Goal: Task Accomplishment & Management: Manage account settings

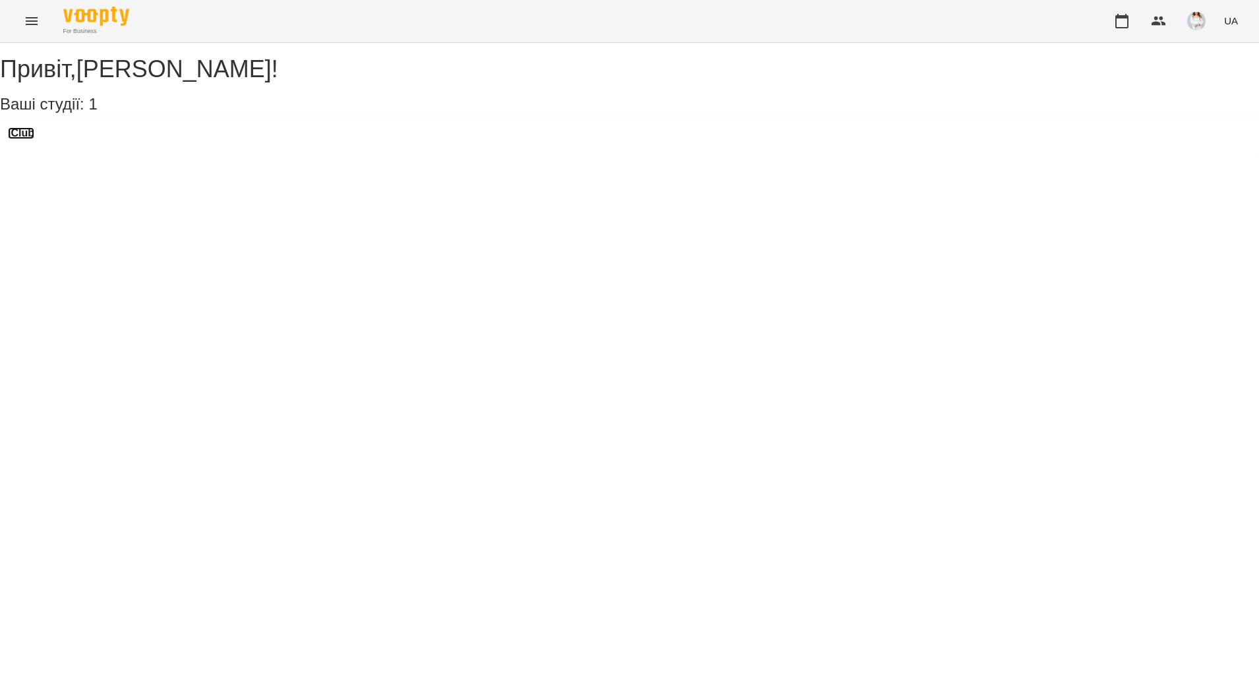
click at [34, 139] on h3 "iClub" at bounding box center [21, 133] width 26 height 12
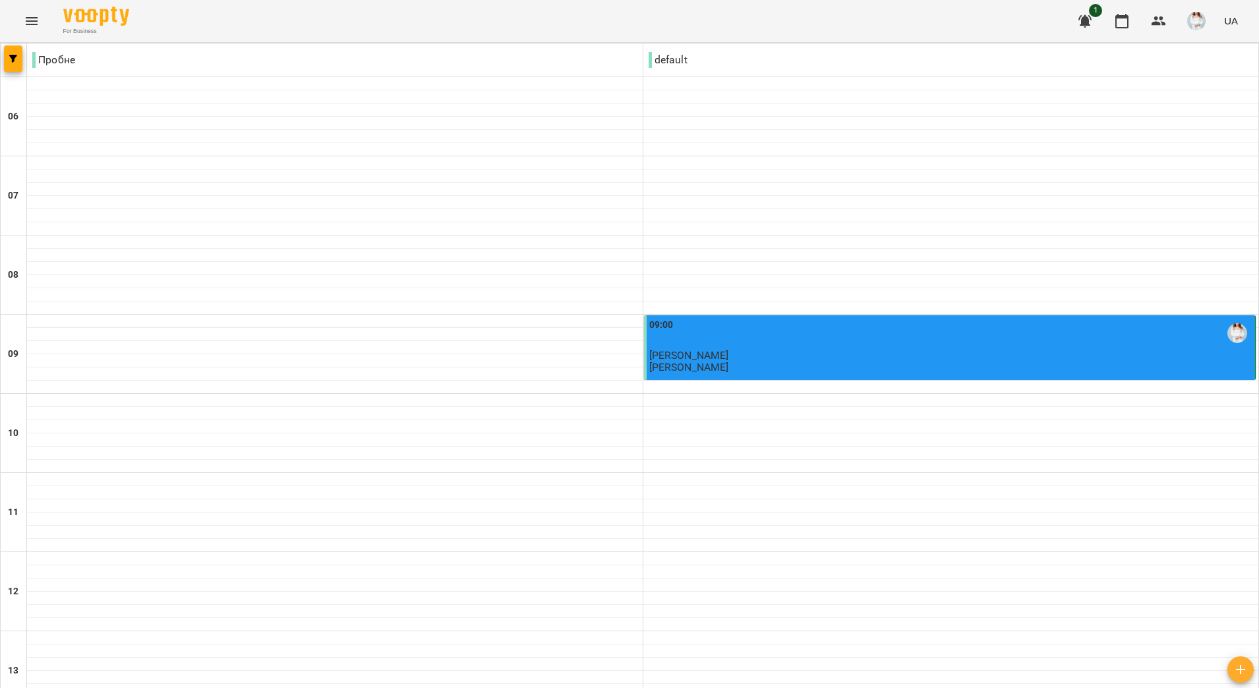
type input "**********"
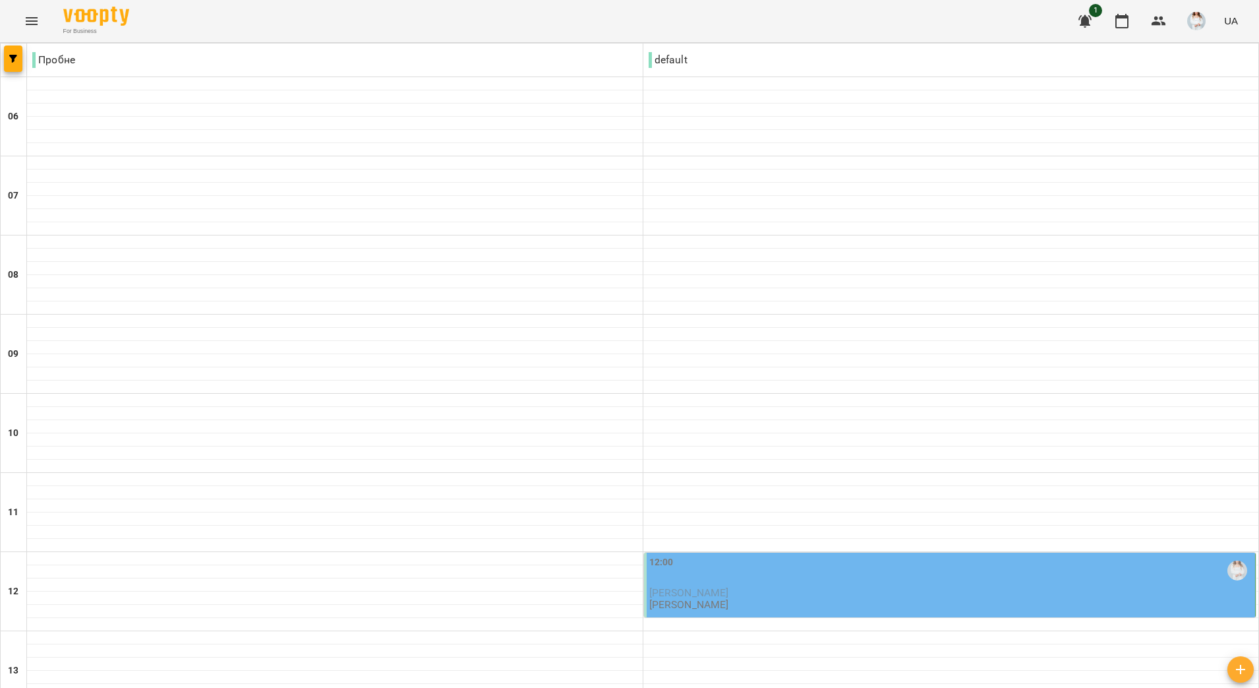
scroll to position [247, 0]
click at [745, 555] on div "12:00" at bounding box center [951, 570] width 604 height 30
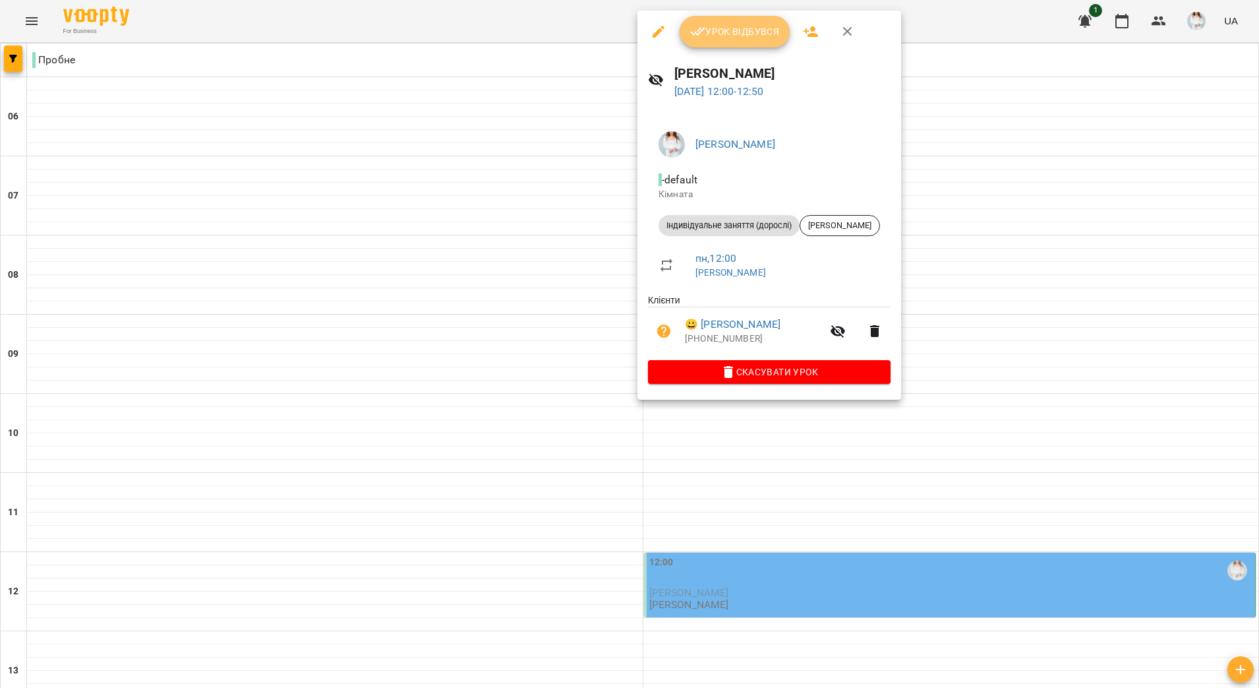
click at [757, 41] on button "Урок відбувся" at bounding box center [735, 32] width 111 height 32
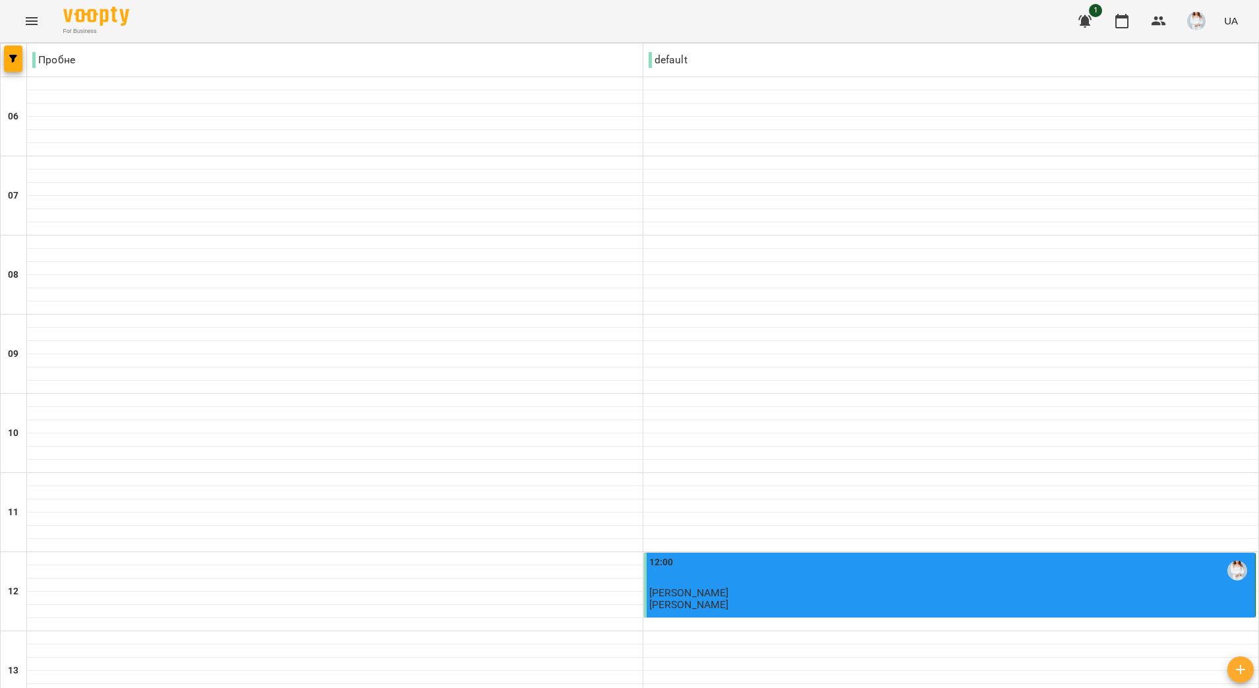
scroll to position [412, 0]
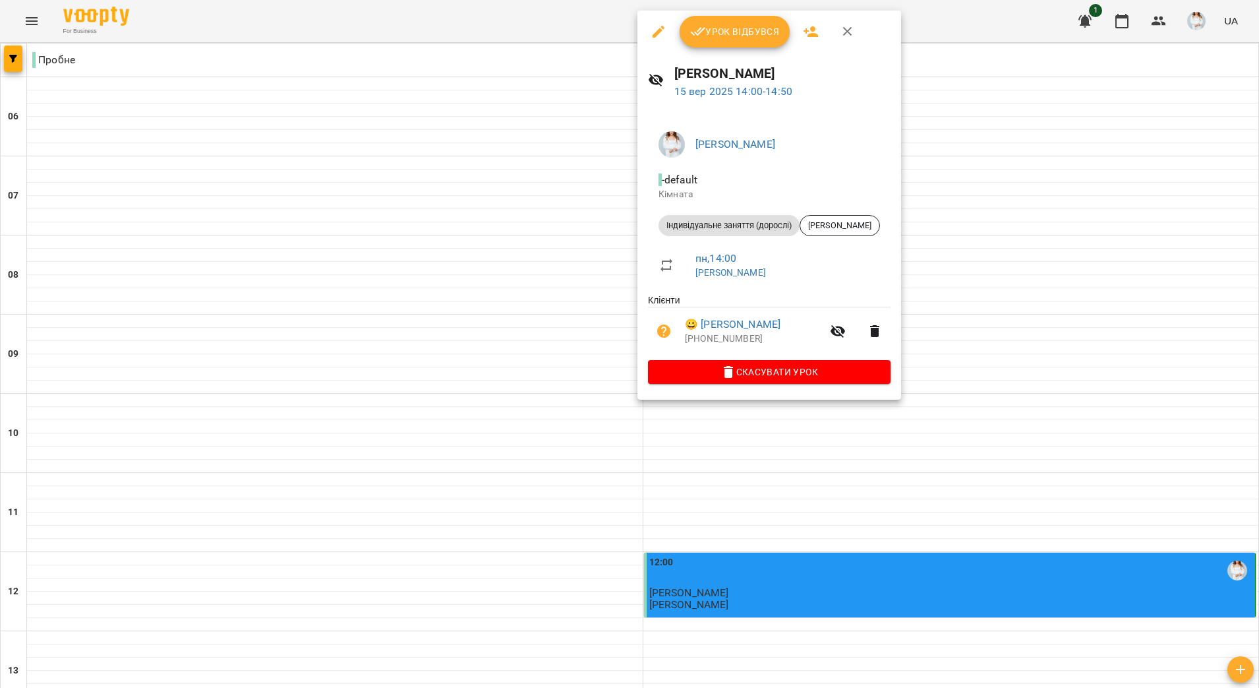
click at [759, 40] on button "Урок відбувся" at bounding box center [735, 32] width 111 height 32
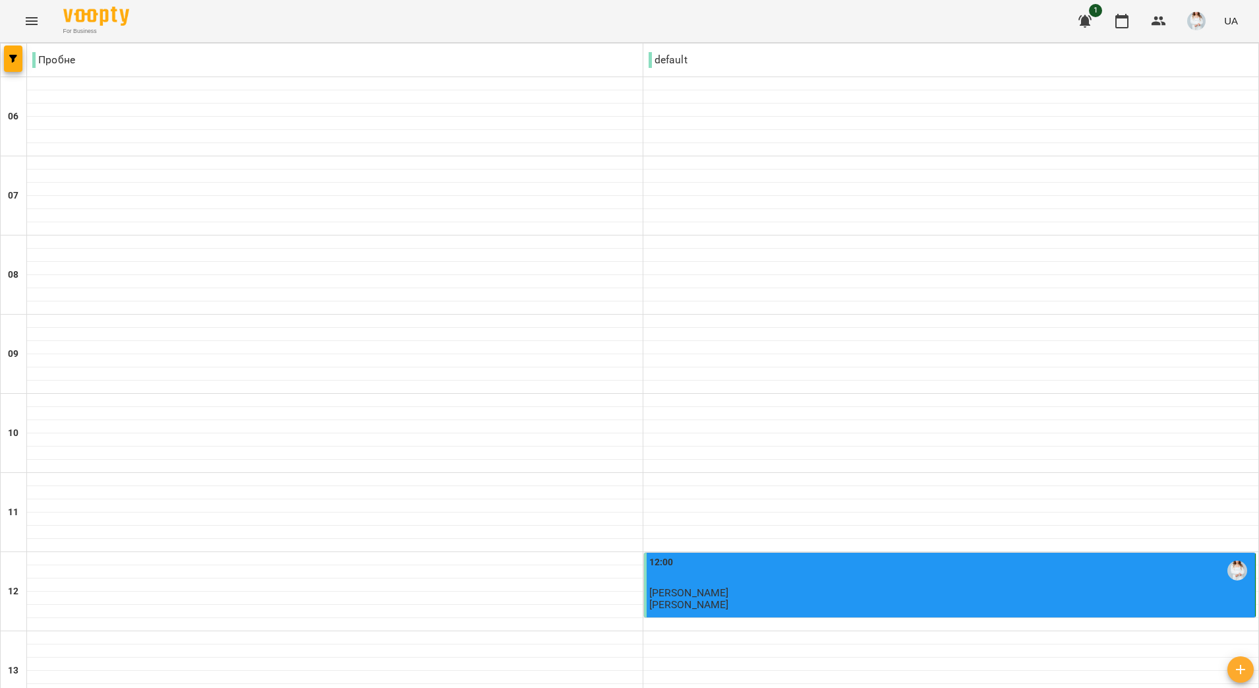
scroll to position [659, 0]
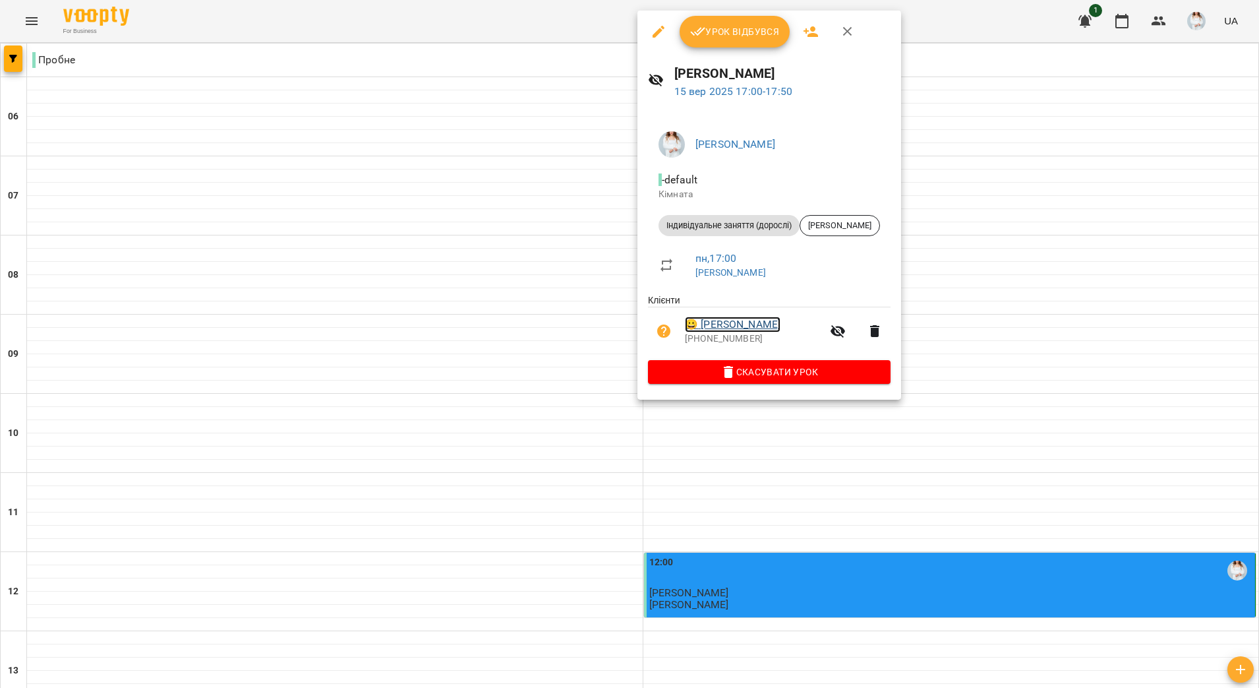
click at [756, 326] on link "😀 [PERSON_NAME]" at bounding box center [733, 324] width 96 height 16
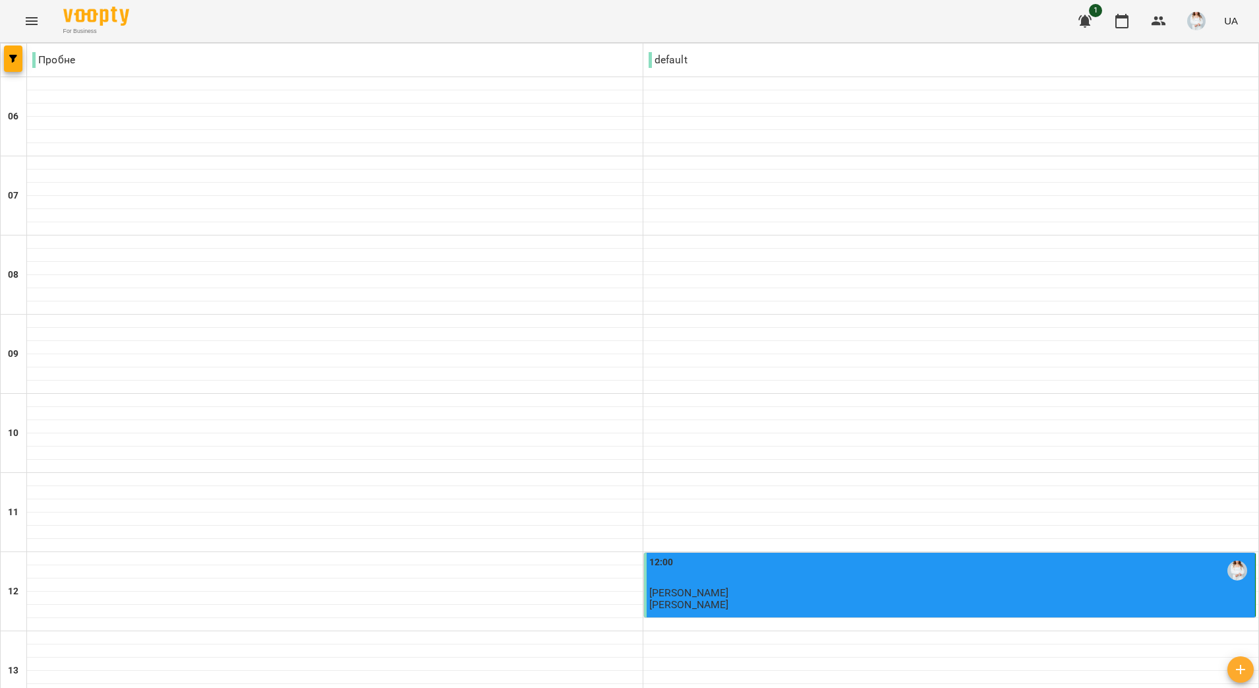
scroll to position [494, 0]
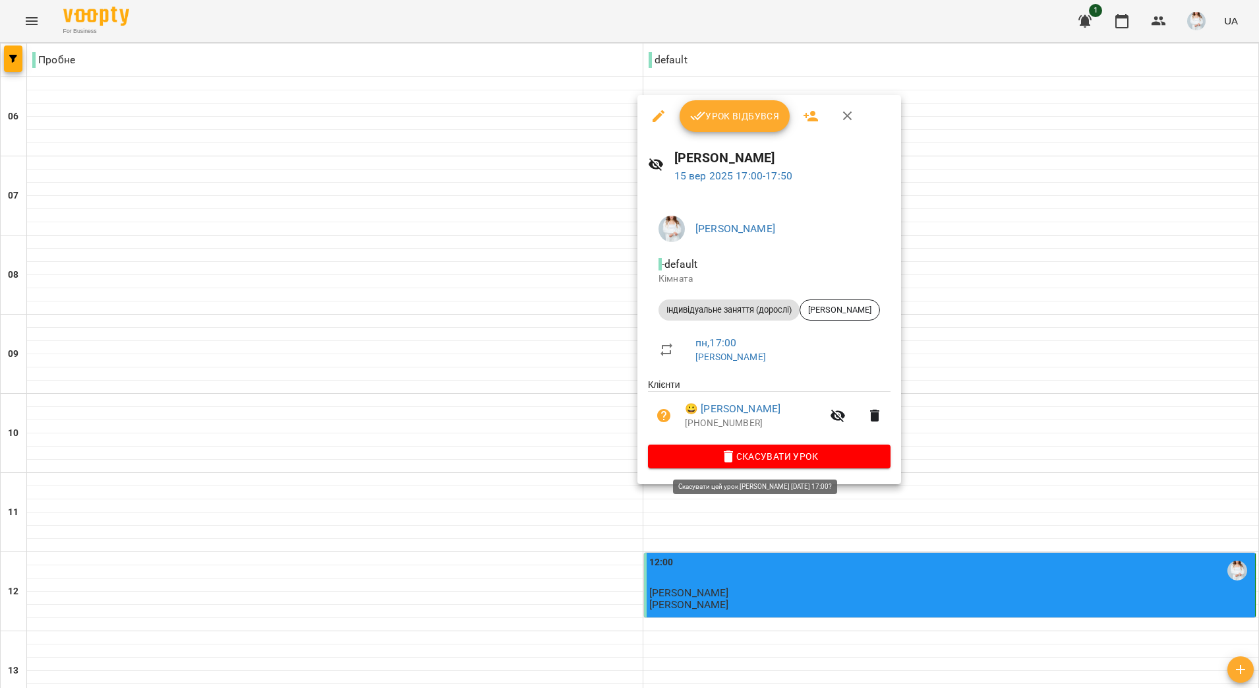
click at [744, 451] on span "Скасувати Урок" at bounding box center [770, 456] width 222 height 16
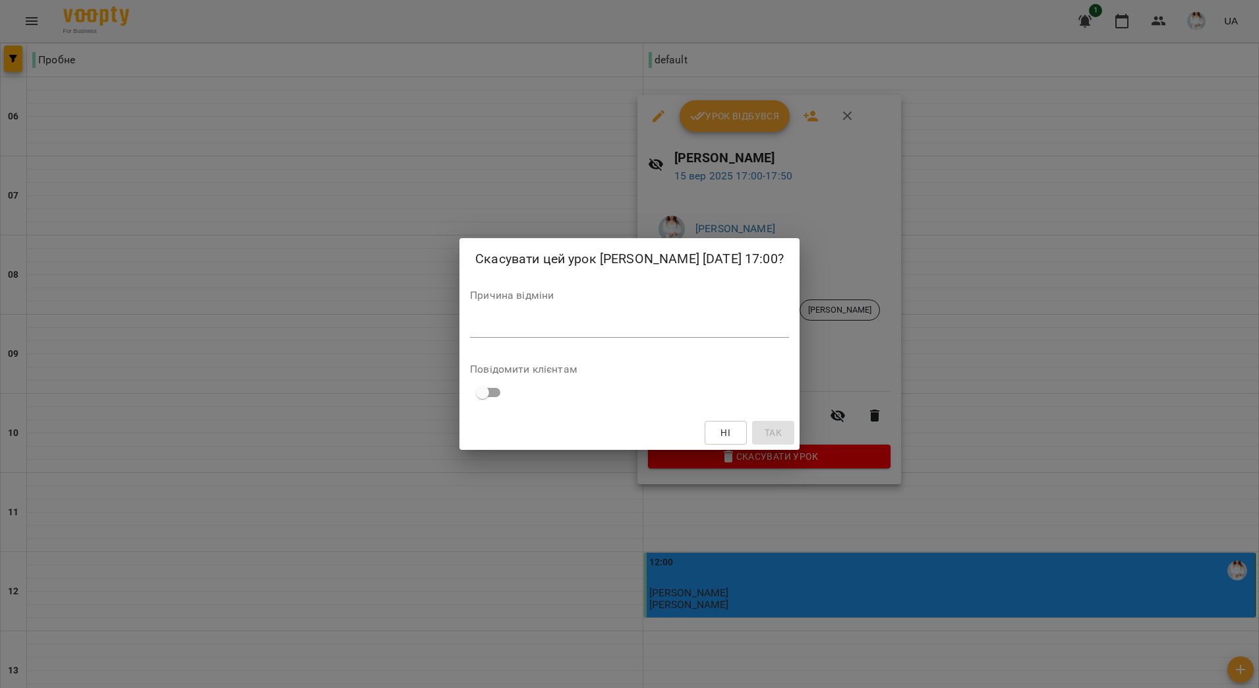
click at [680, 330] on textarea at bounding box center [629, 326] width 319 height 13
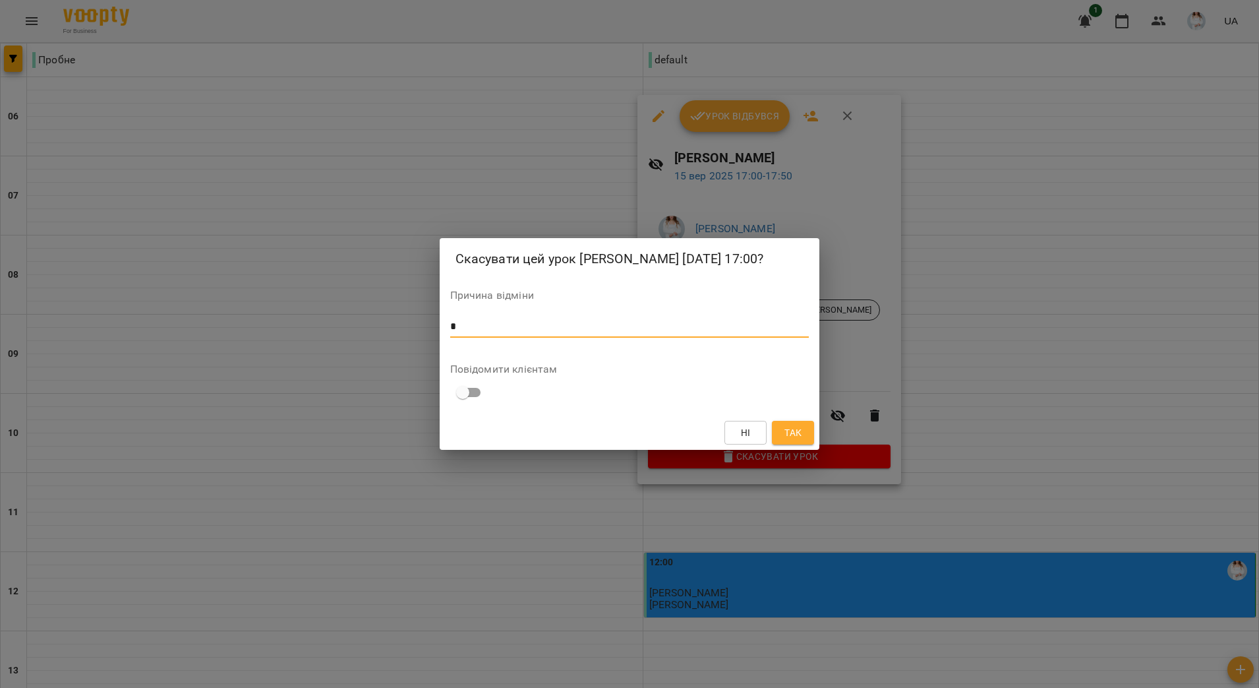
type textarea "*"
click at [816, 431] on div "Ні Так" at bounding box center [630, 432] width 380 height 34
click at [806, 429] on button "Так" at bounding box center [793, 433] width 42 height 24
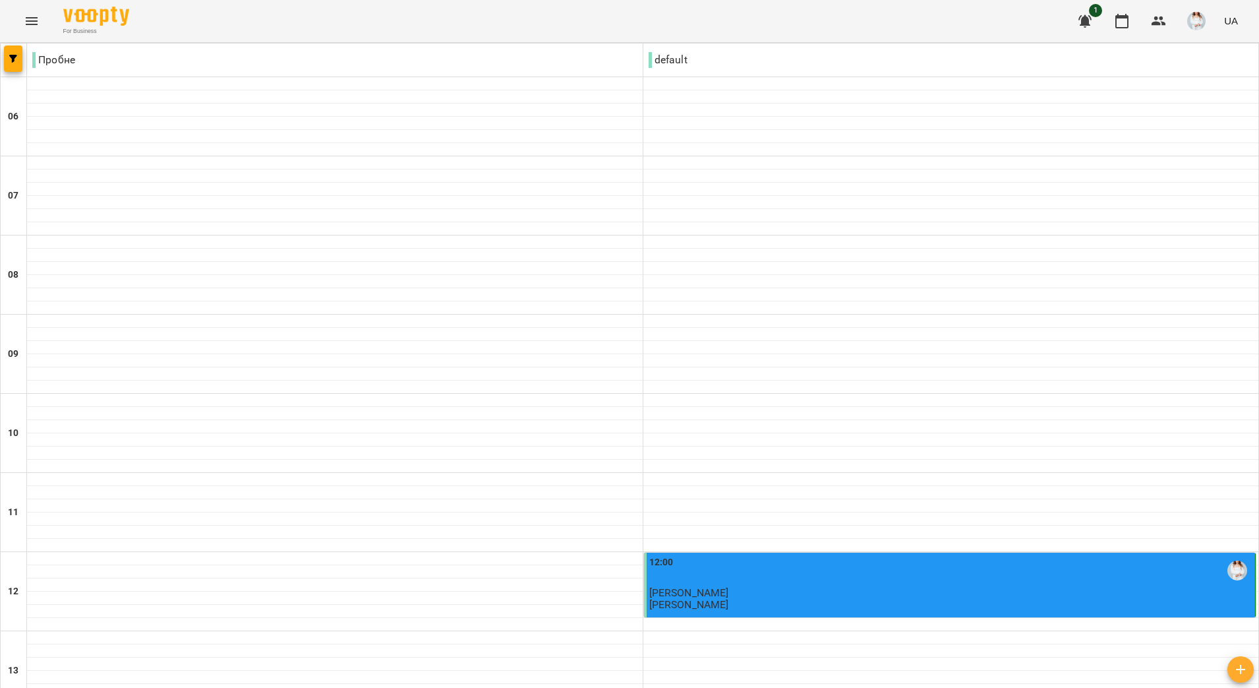
scroll to position [822, 0]
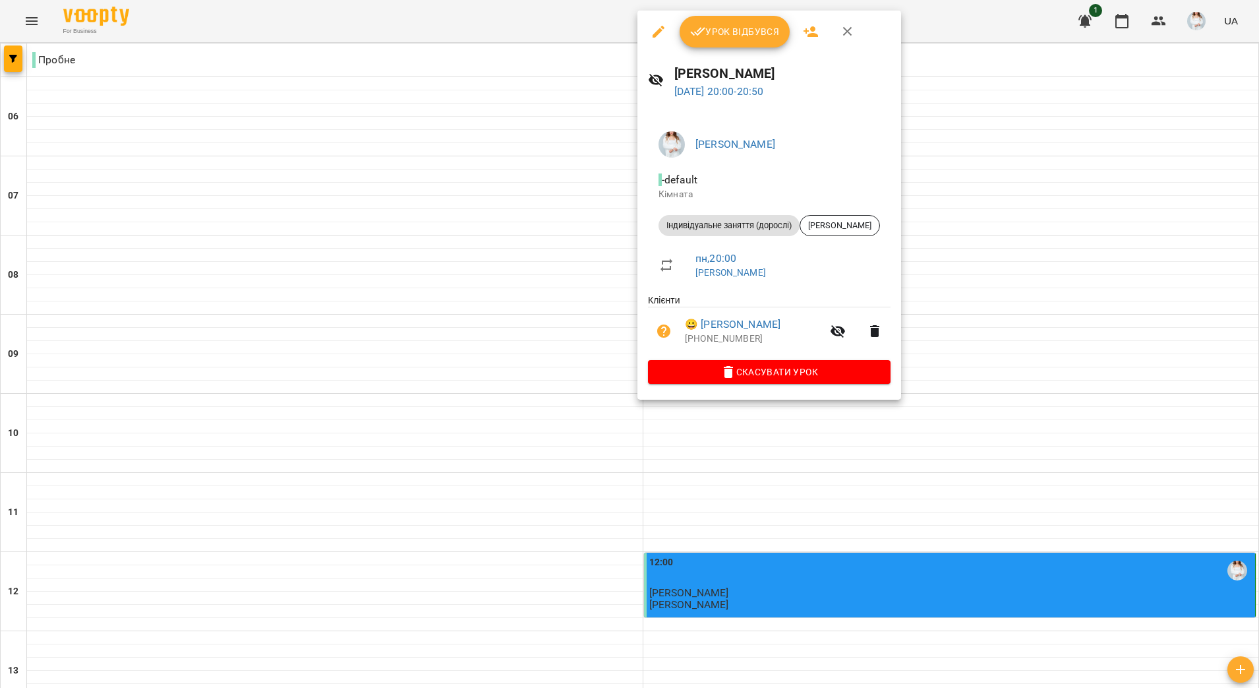
click at [751, 34] on span "Урок відбувся" at bounding box center [735, 32] width 90 height 16
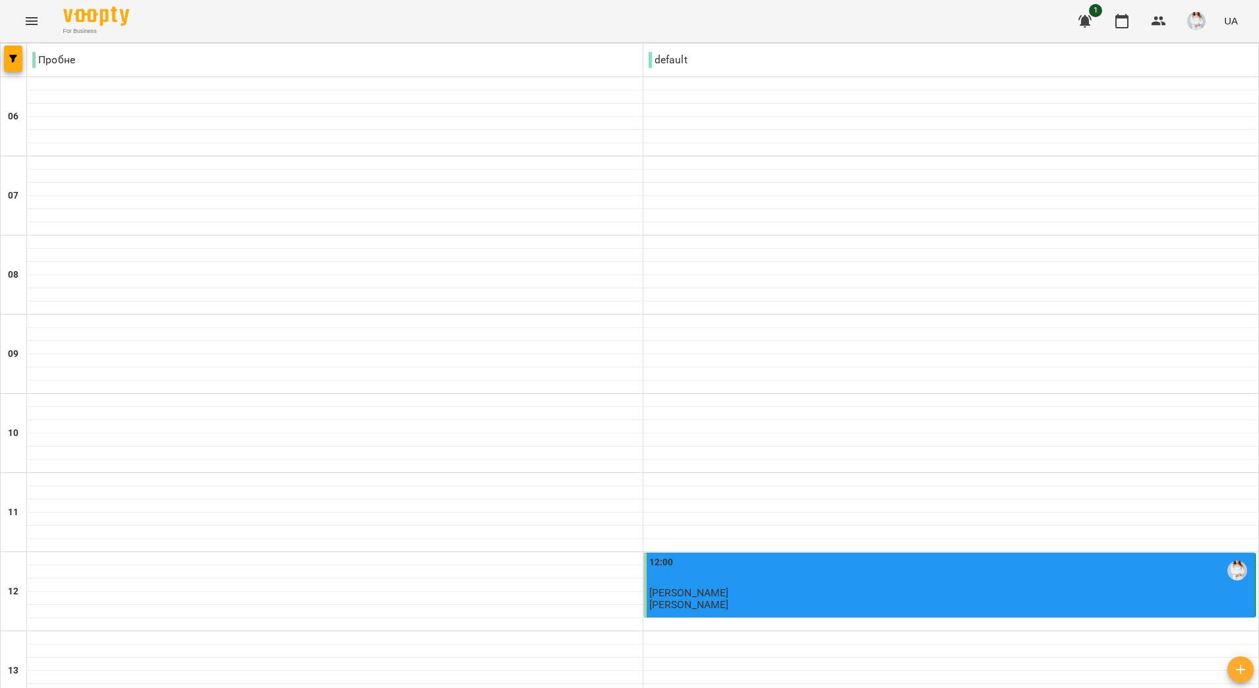
scroll to position [822, 0]
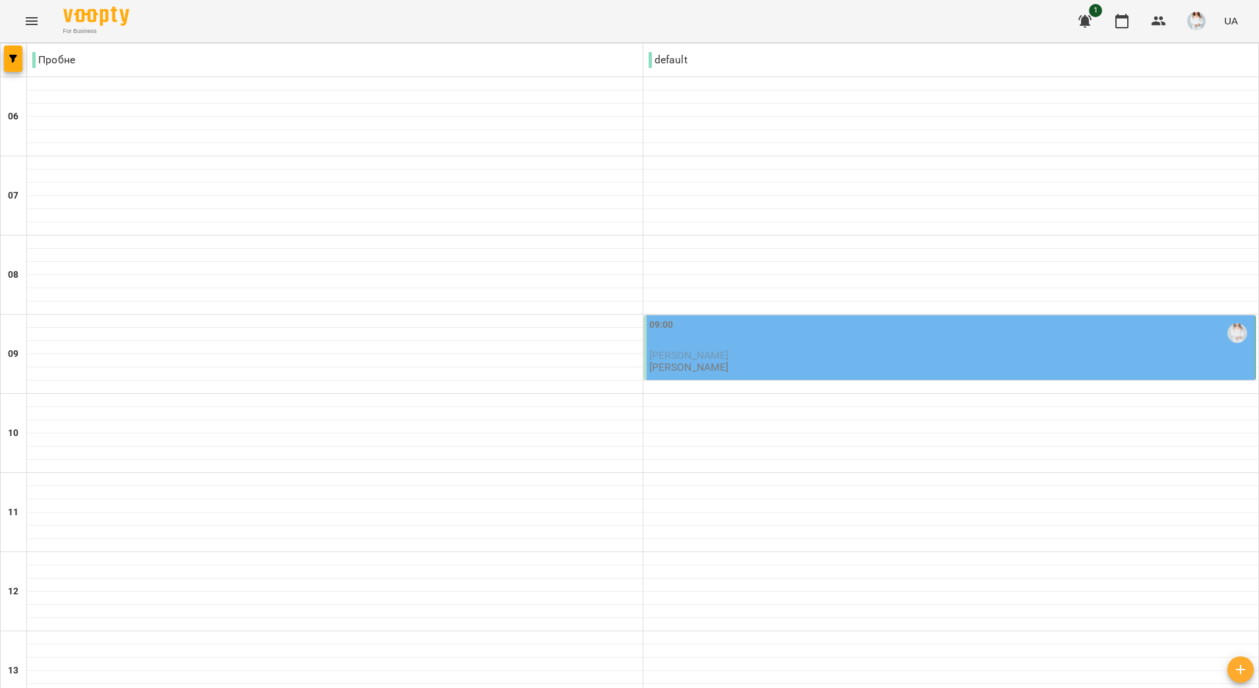
click at [818, 354] on p "[PERSON_NAME]" at bounding box center [951, 354] width 604 height 11
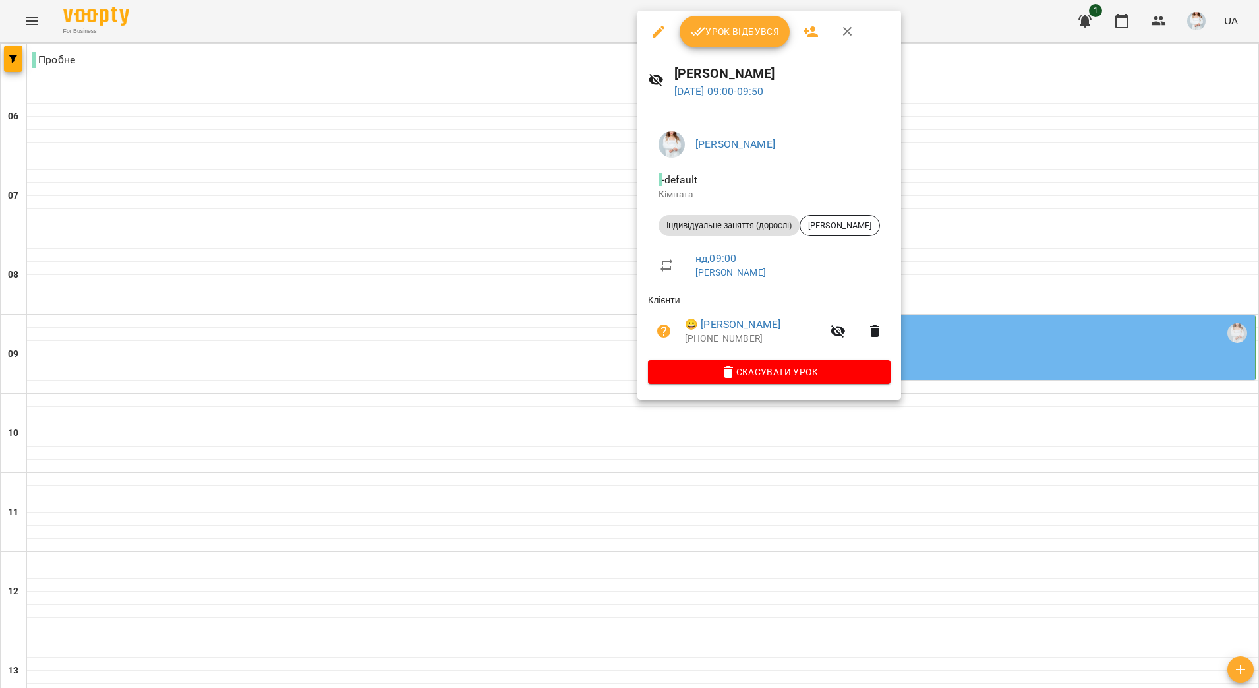
click at [739, 32] on span "Урок відбувся" at bounding box center [735, 32] width 90 height 16
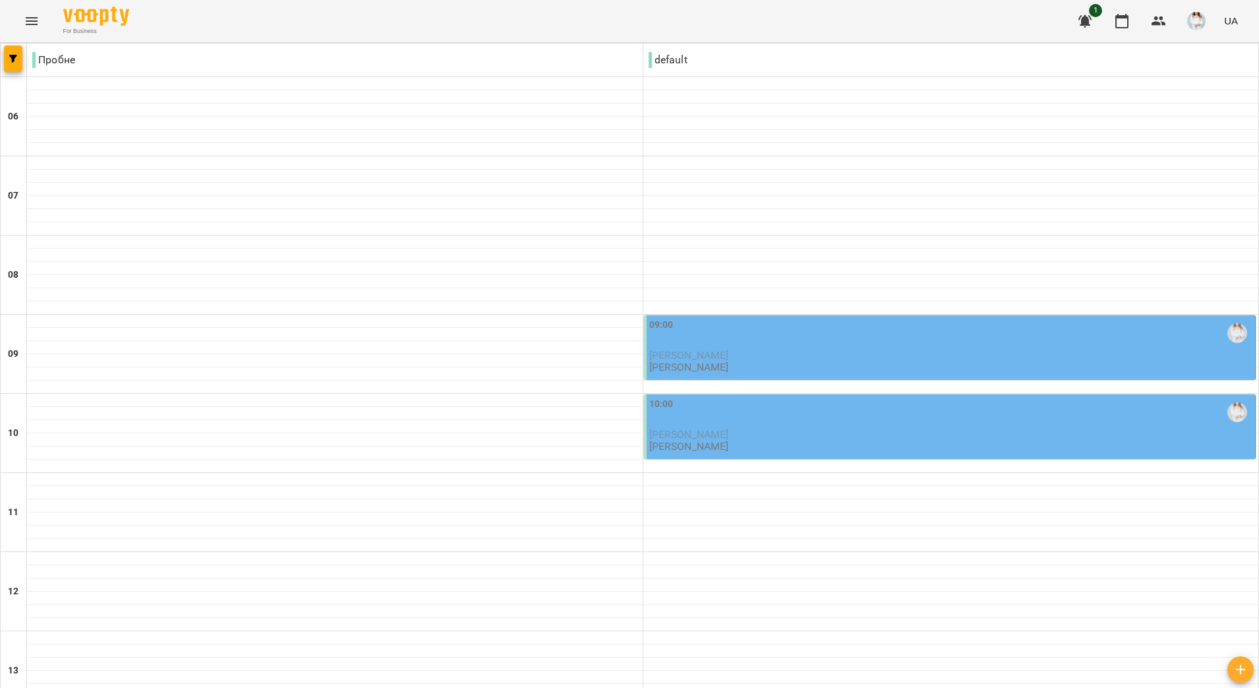
click at [729, 351] on span "[PERSON_NAME]" at bounding box center [689, 355] width 80 height 13
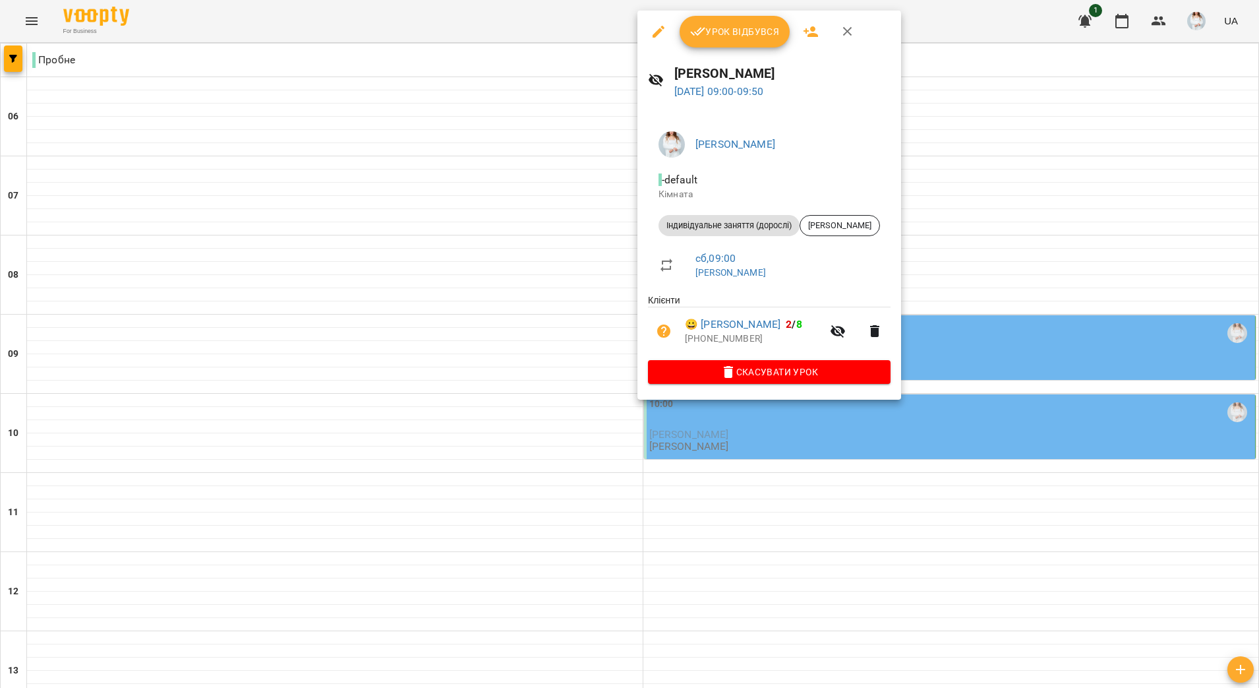
click at [754, 28] on span "Урок відбувся" at bounding box center [735, 32] width 90 height 16
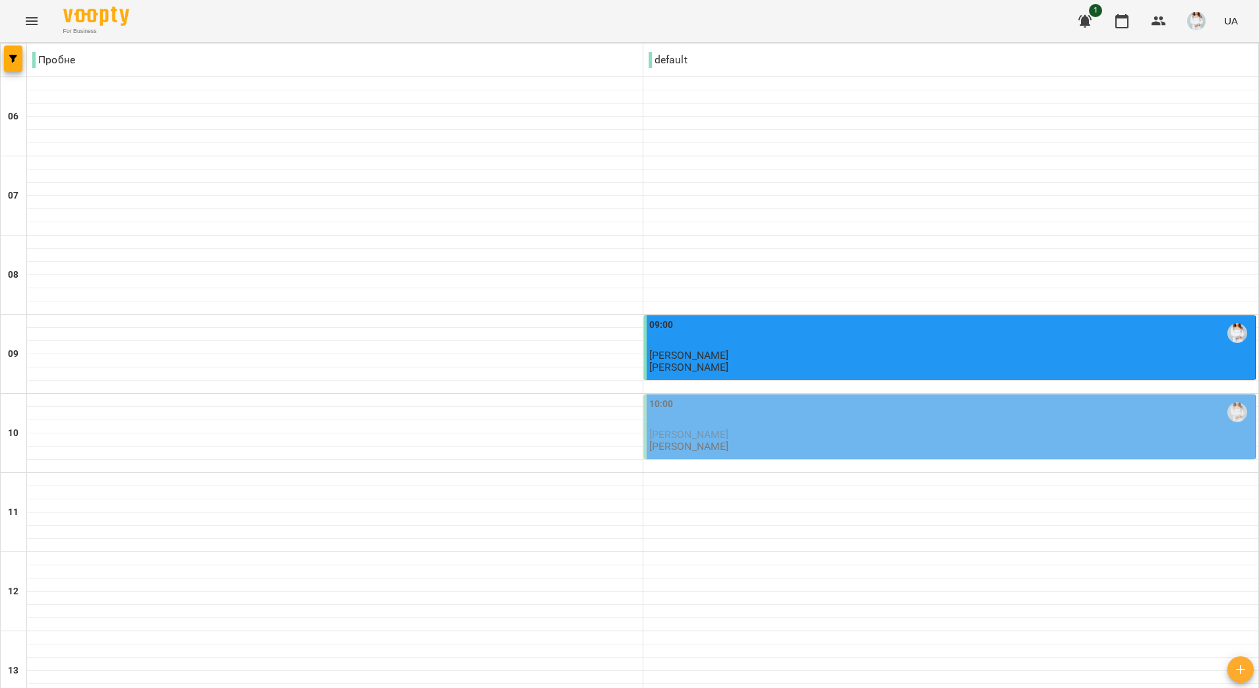
click at [780, 452] on div "10:00 [PERSON_NAME] [PERSON_NAME]" at bounding box center [951, 425] width 604 height 56
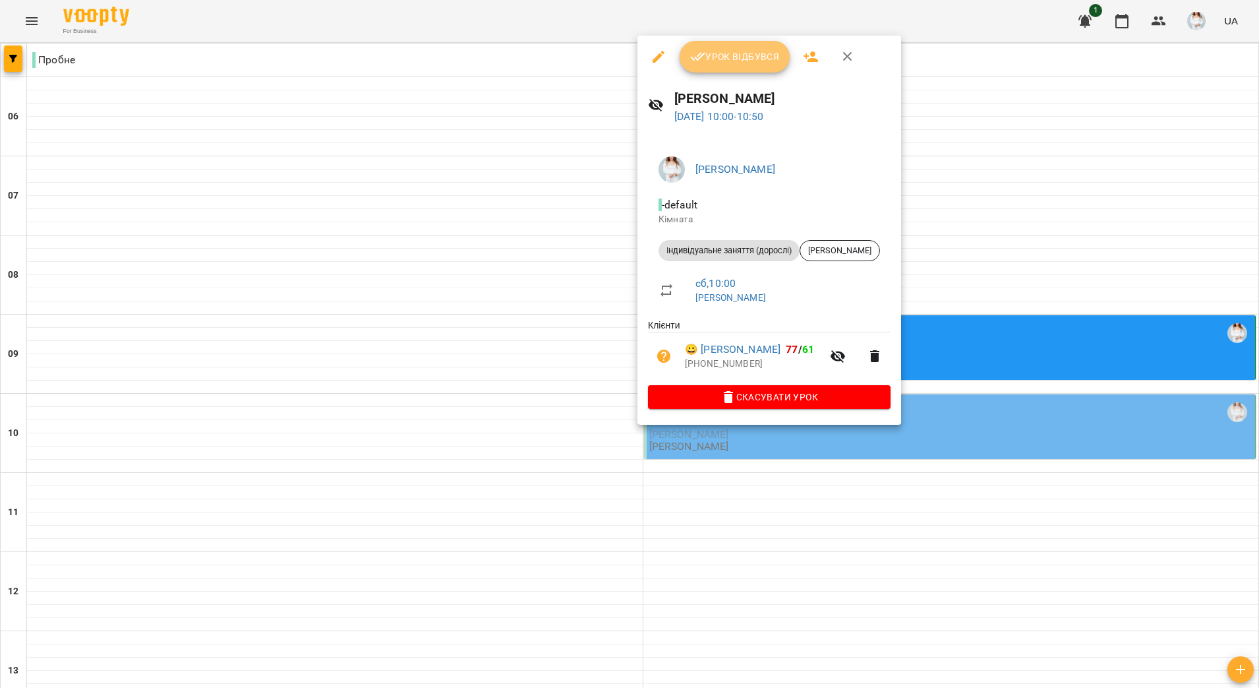
click at [752, 59] on span "Урок відбувся" at bounding box center [735, 57] width 90 height 16
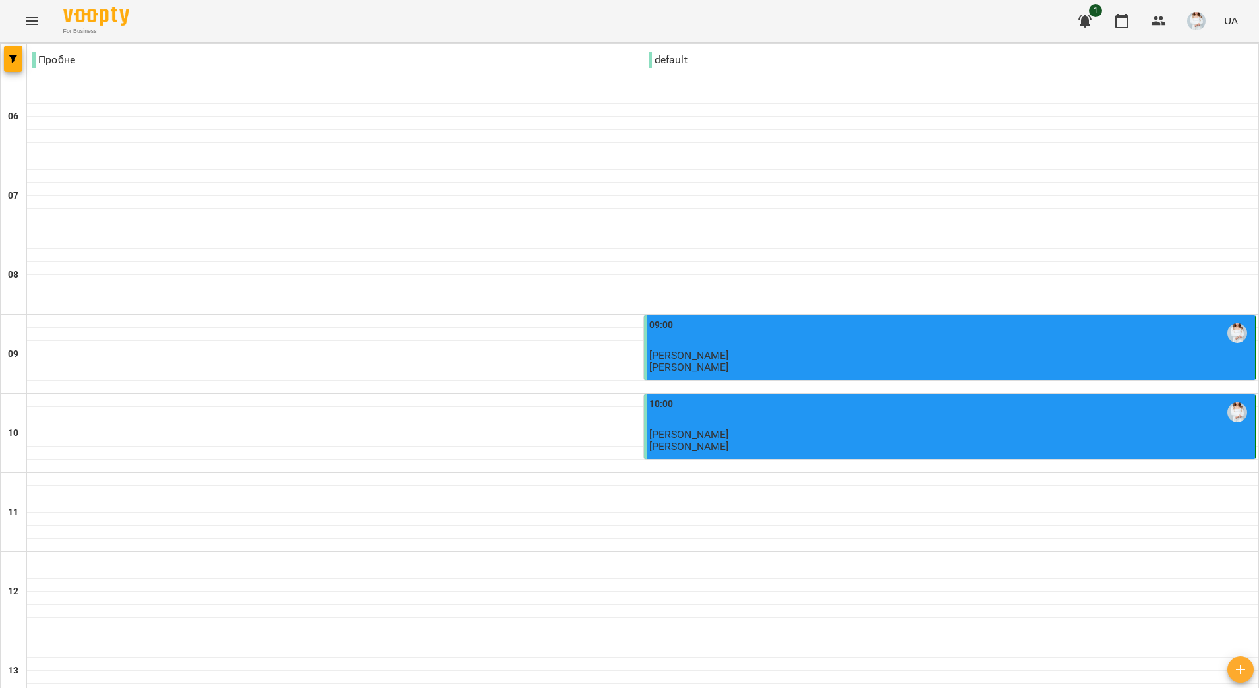
scroll to position [822, 0]
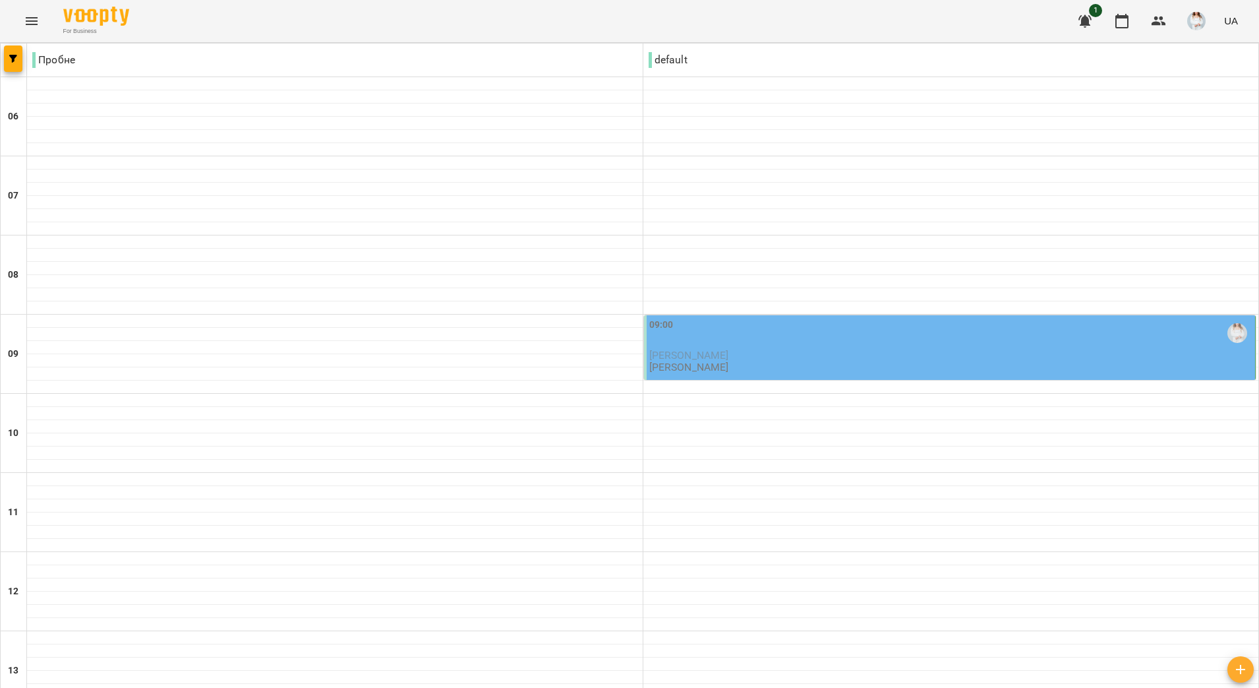
scroll to position [410, 0]
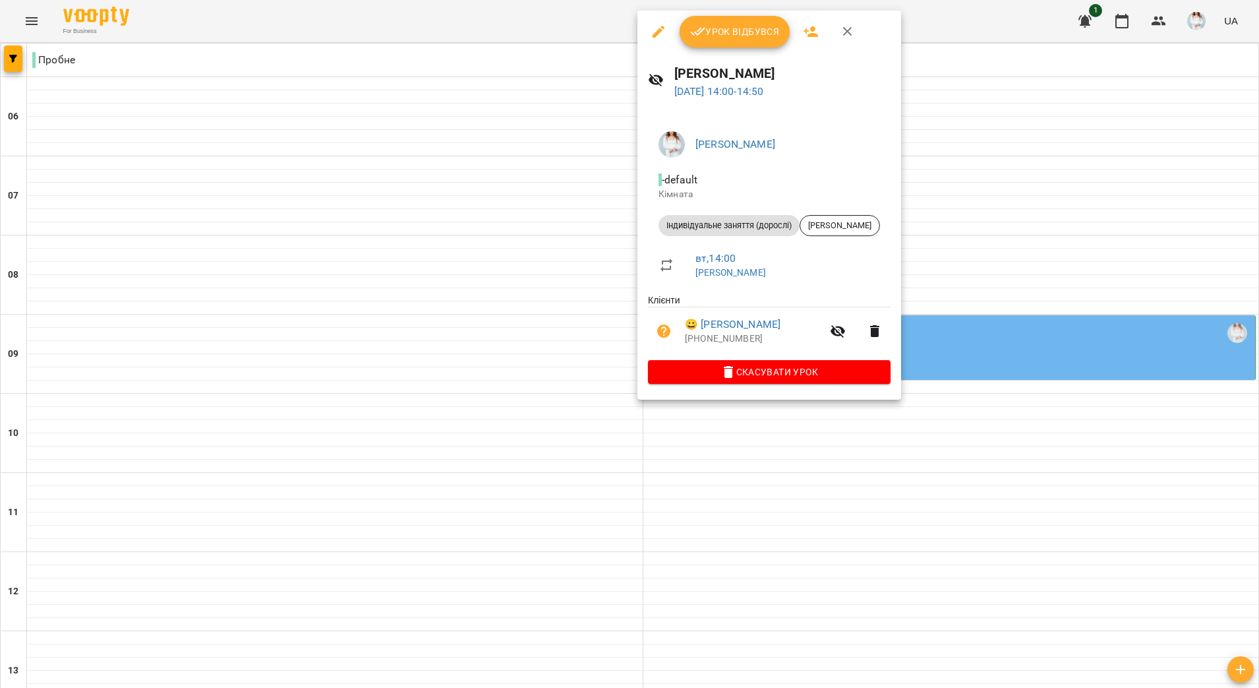
click at [717, 32] on span "Урок відбувся" at bounding box center [735, 32] width 90 height 16
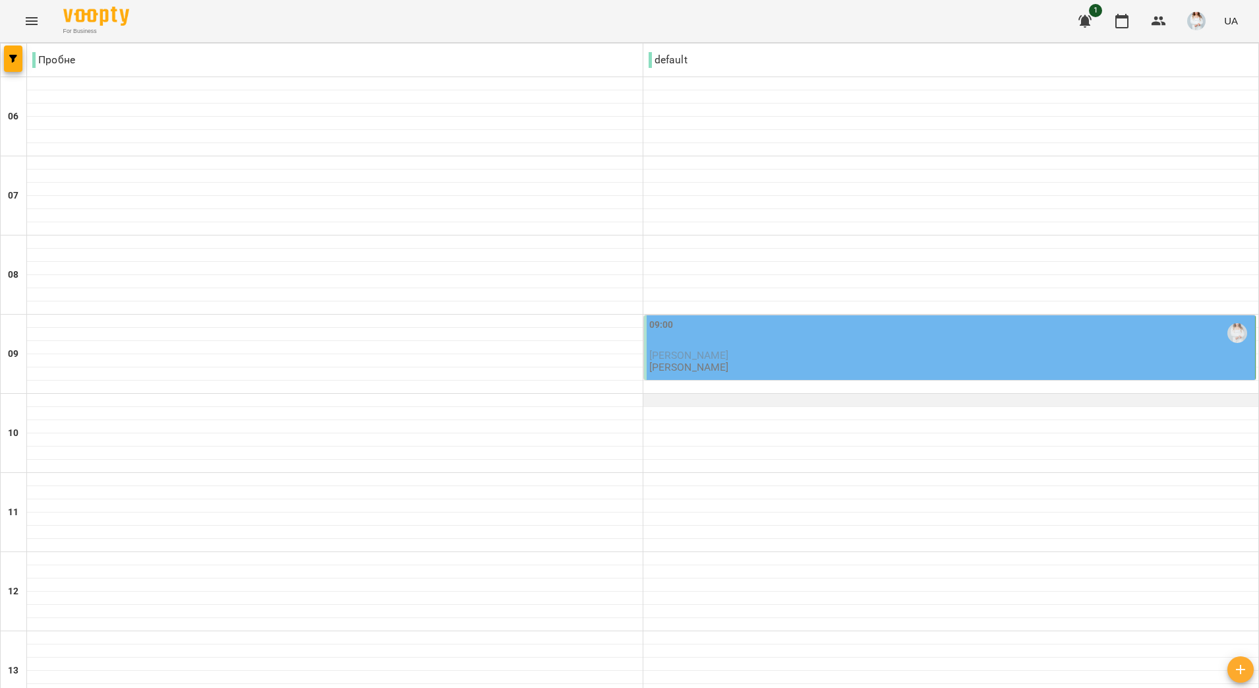
scroll to position [82, 0]
click at [721, 349] on span "[PERSON_NAME]" at bounding box center [689, 355] width 80 height 13
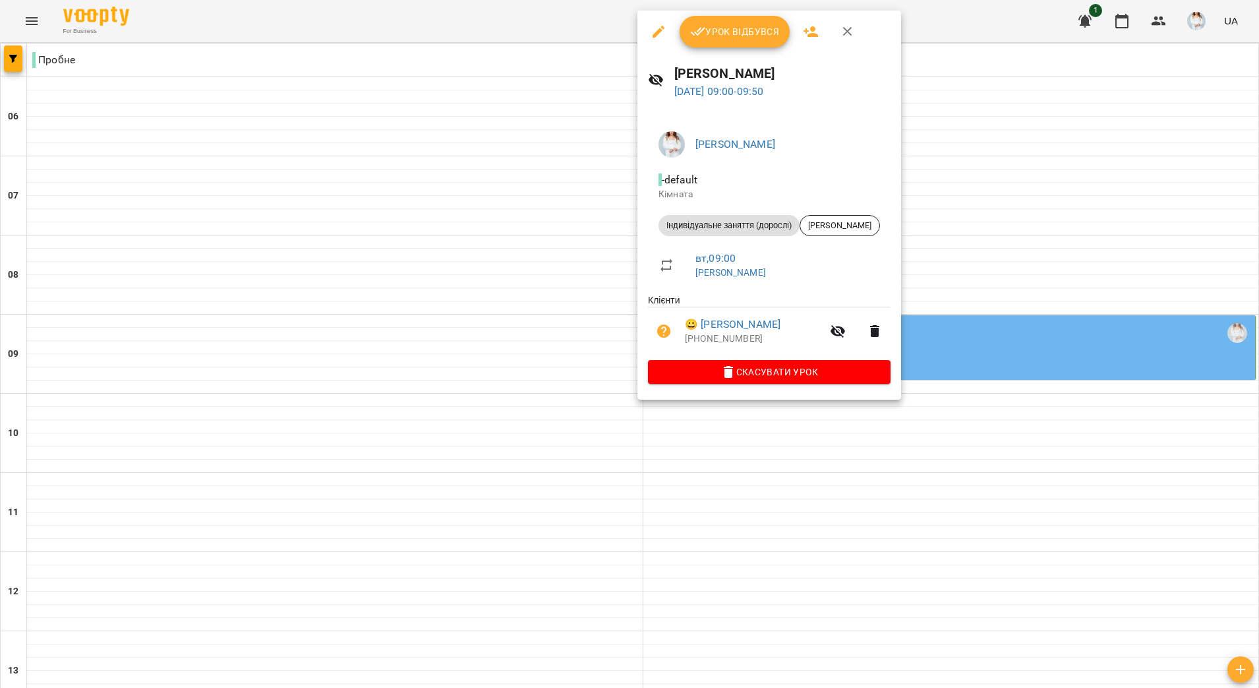
click at [725, 30] on span "Урок відбувся" at bounding box center [735, 32] width 90 height 16
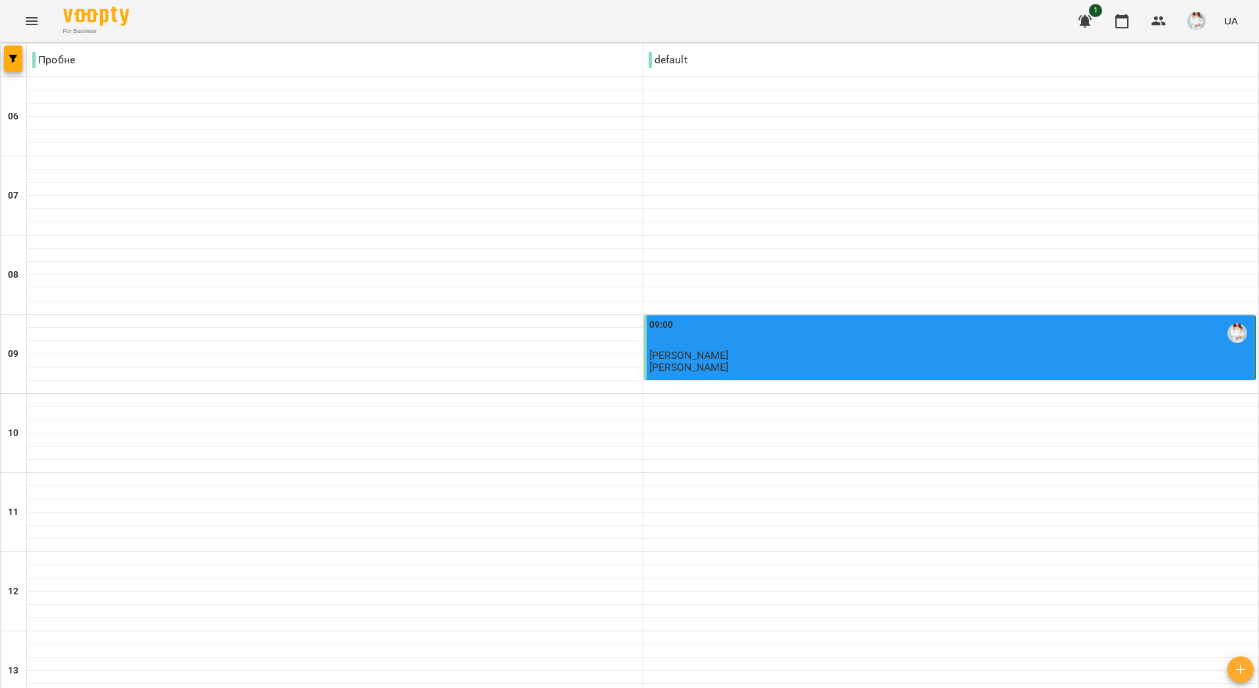
scroll to position [822, 0]
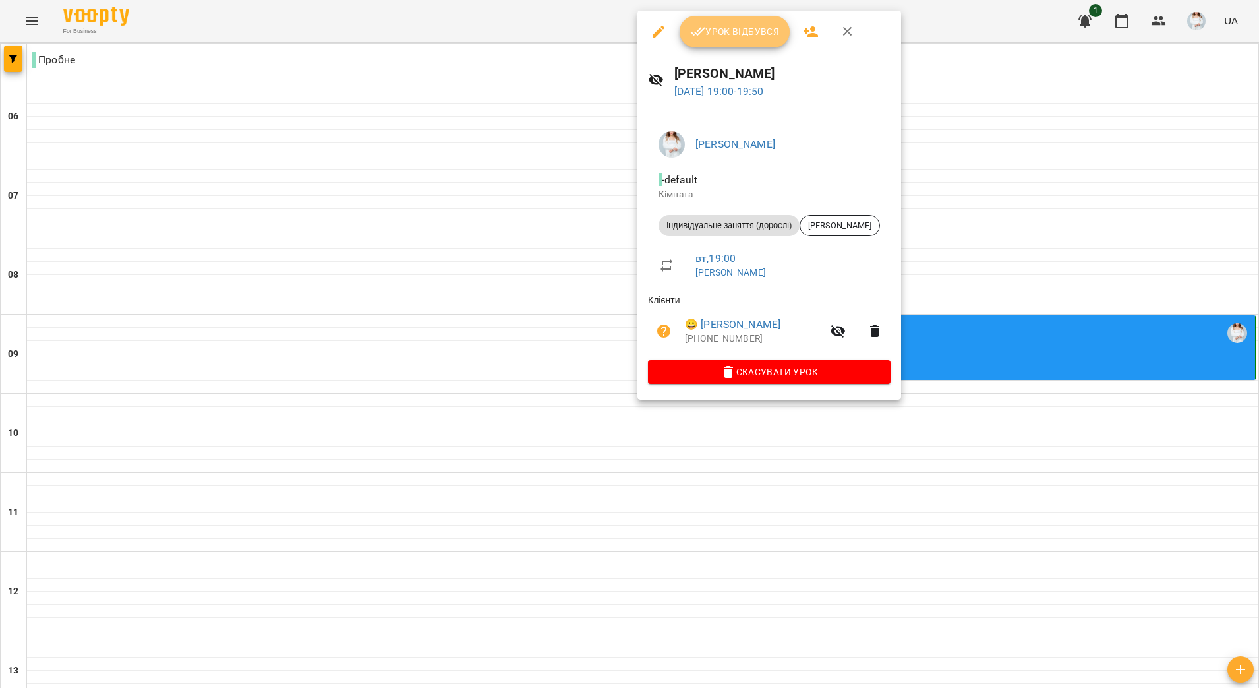
click at [743, 26] on span "Урок відбувся" at bounding box center [735, 32] width 90 height 16
